Goal: Task Accomplishment & Management: Use online tool/utility

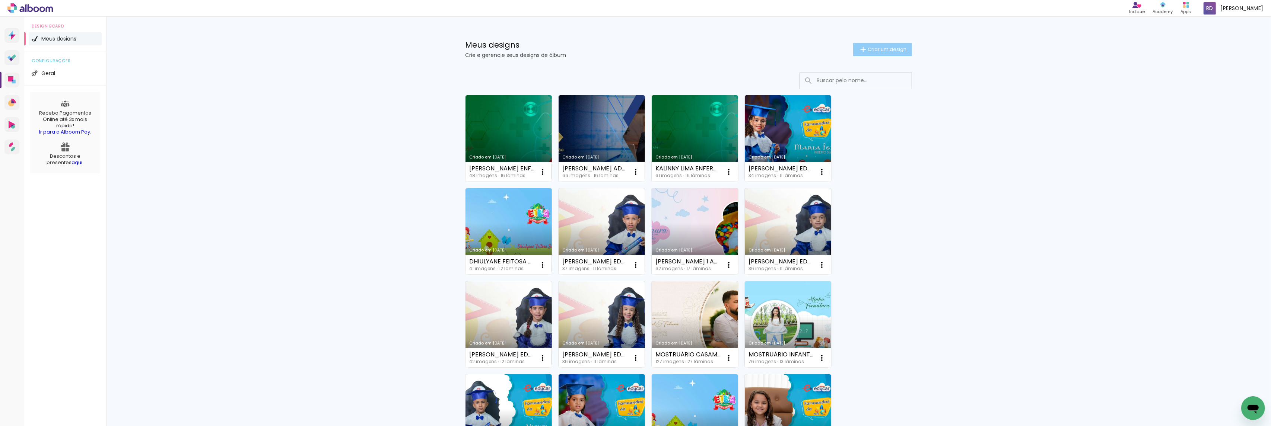
click at [875, 48] on span "Criar um design" at bounding box center [887, 49] width 39 height 5
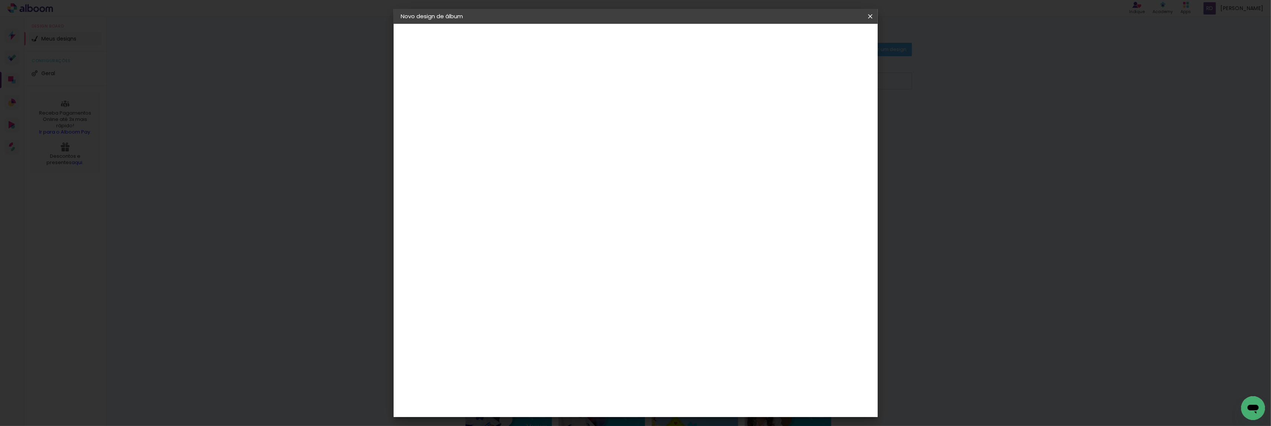
click at [523, 102] on input at bounding box center [523, 100] width 0 height 12
type input "[PERSON_NAME] 2024 15X21"
type paper-input "[PERSON_NAME] 2024 15X21"
click at [0, 0] on slot "Avançar" at bounding box center [0, 0] width 0 height 0
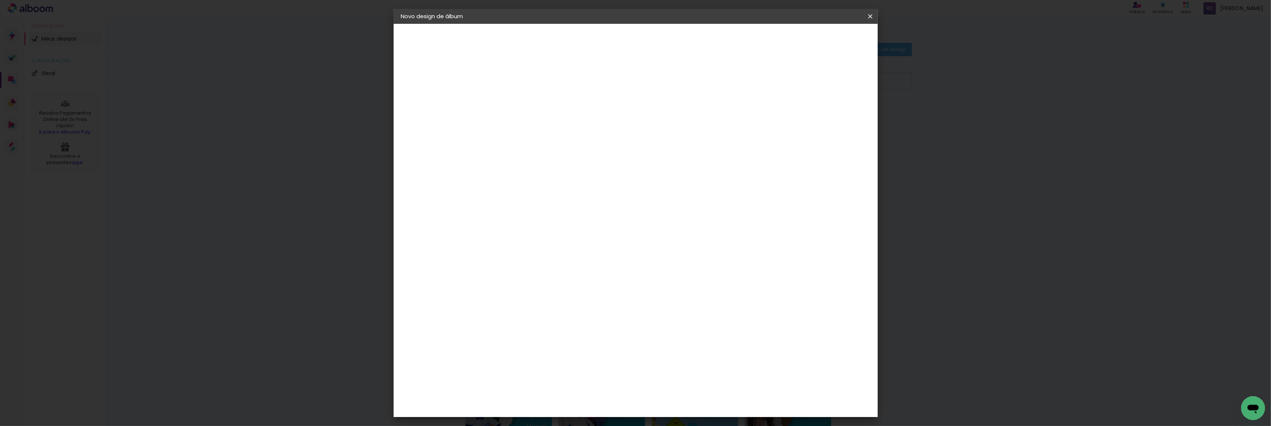
click at [0, 0] on slot "Tamanho Livre" at bounding box center [0, 0] width 0 height 0
click at [0, 0] on slot "Avançar" at bounding box center [0, 0] width 0 height 0
drag, startPoint x: 508, startPoint y: 211, endPoint x: 492, endPoint y: 213, distance: 16.2
click at [495, 211] on input "30" at bounding box center [499, 211] width 19 height 11
type input "15,2"
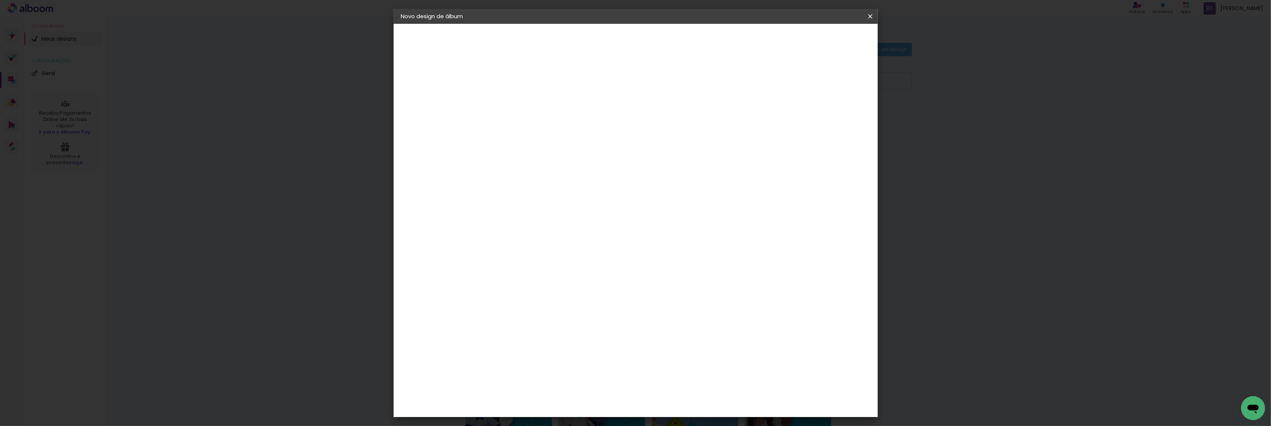
type paper-input "15,2"
drag, startPoint x: 685, startPoint y: 238, endPoint x: 669, endPoint y: 238, distance: 15.6
click at [669, 238] on input "60" at bounding box center [675, 237] width 19 height 11
type input "42"
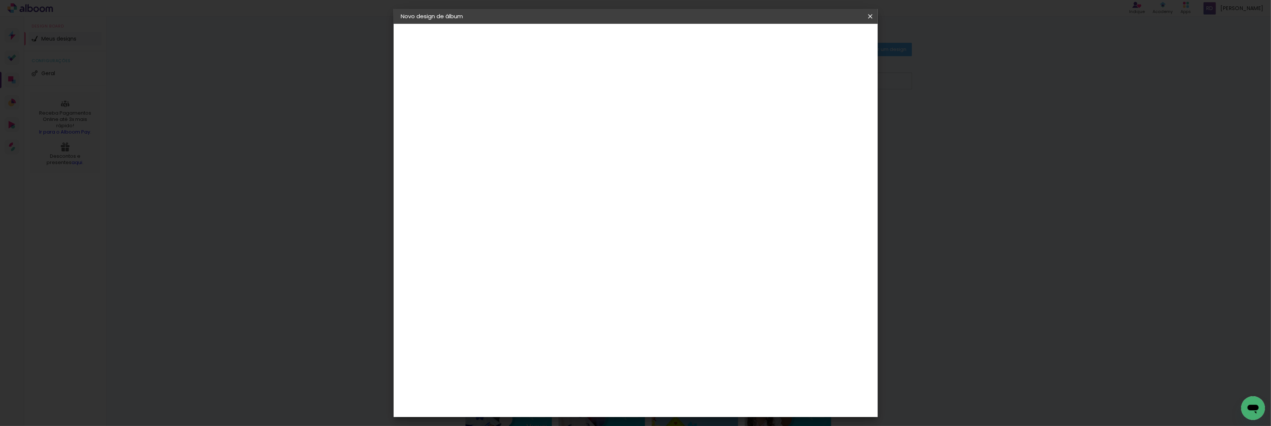
type paper-input "42"
type input "6"
type paper-input "6"
click at [831, 109] on input "6" at bounding box center [827, 112] width 13 height 11
type input "7"
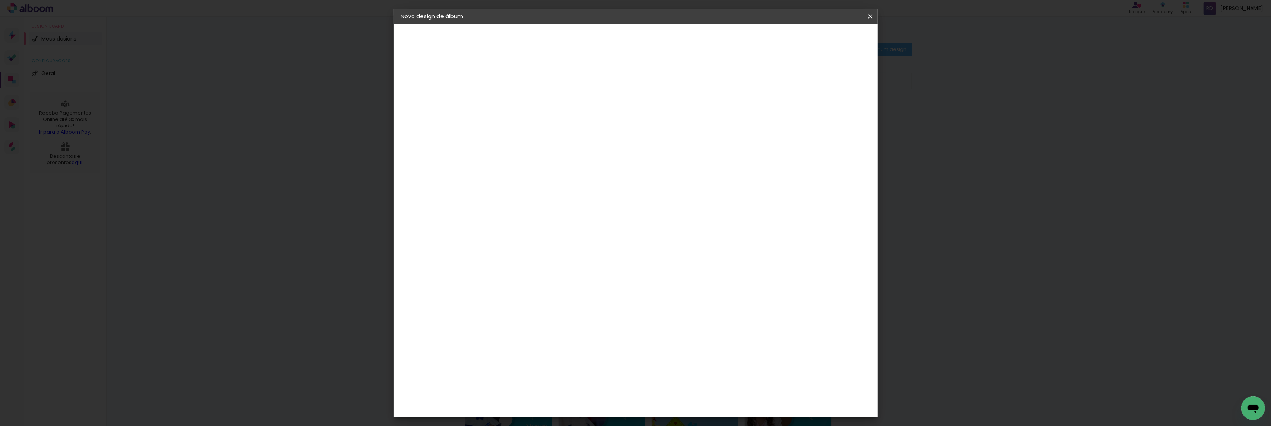
type paper-input "7"
click at [831, 109] on input "7" at bounding box center [826, 112] width 13 height 11
type input "8"
type paper-input "8"
click at [829, 109] on input "8" at bounding box center [823, 112] width 13 height 11
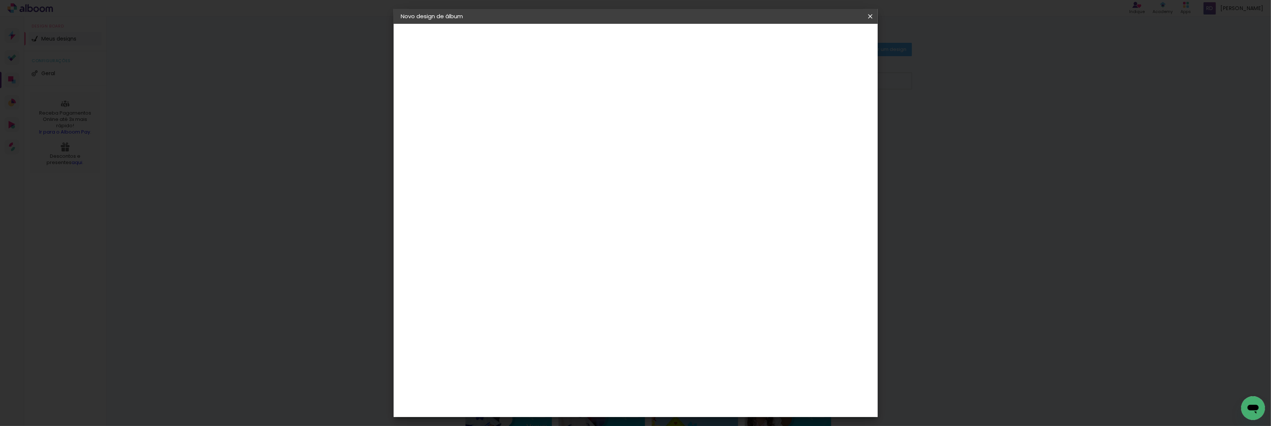
scroll to position [0, 0]
type input "1"
type paper-input "1"
click at [527, 87] on input "1" at bounding box center [518, 85] width 26 height 9
click at [822, 37] on span "Iniciar design" at bounding box center [805, 39] width 34 height 5
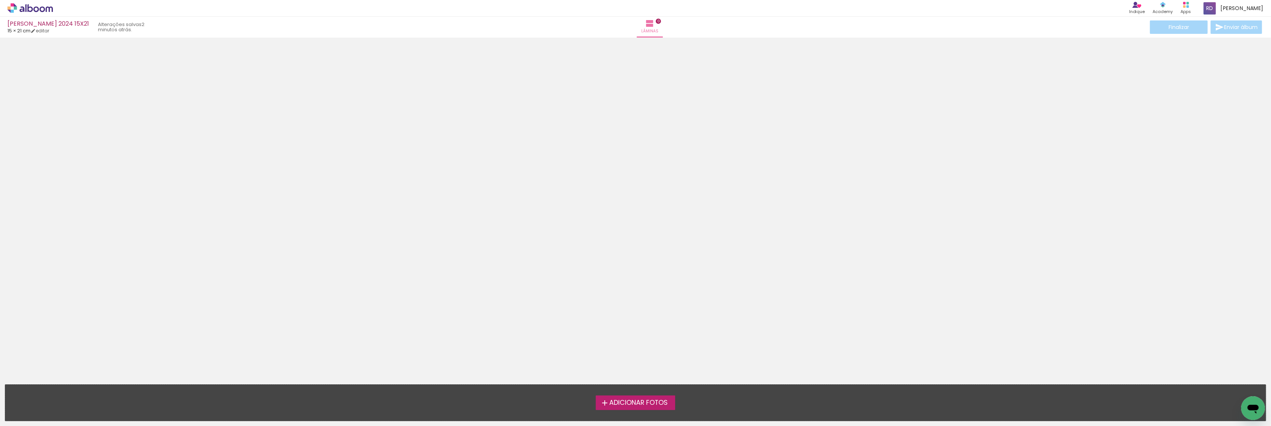
click at [622, 404] on span "Adicionar Fotos" at bounding box center [638, 403] width 58 height 7
click at [0, 0] on input "file" at bounding box center [0, 0] width 0 height 0
